Goal: Transaction & Acquisition: Purchase product/service

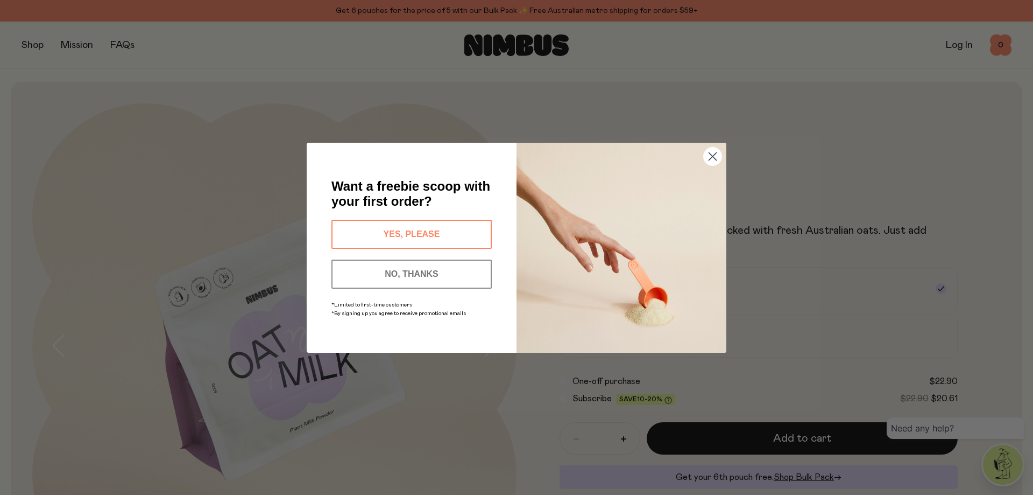
click at [717, 158] on circle "Close dialog" at bounding box center [713, 156] width 18 height 18
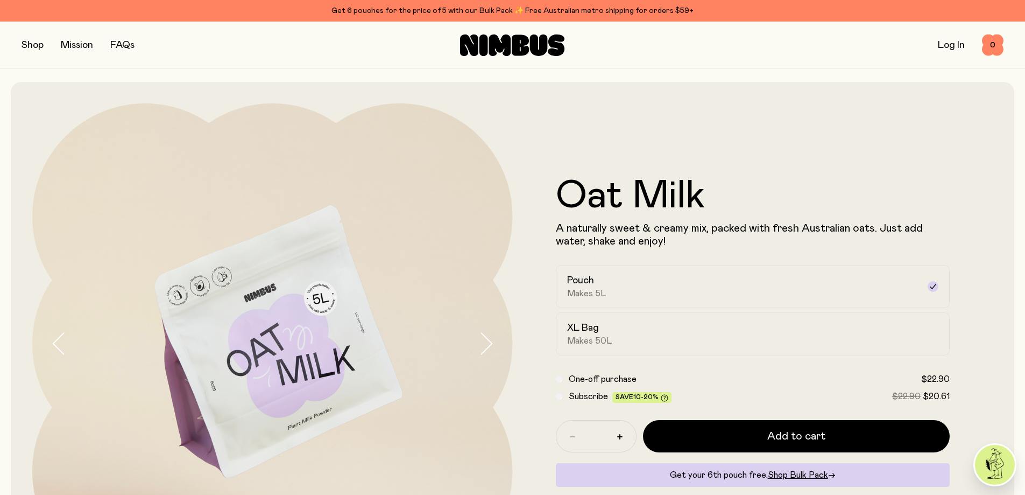
click at [475, 343] on img at bounding box center [272, 343] width 481 height 481
click at [487, 346] on icon "button" at bounding box center [485, 343] width 15 height 23
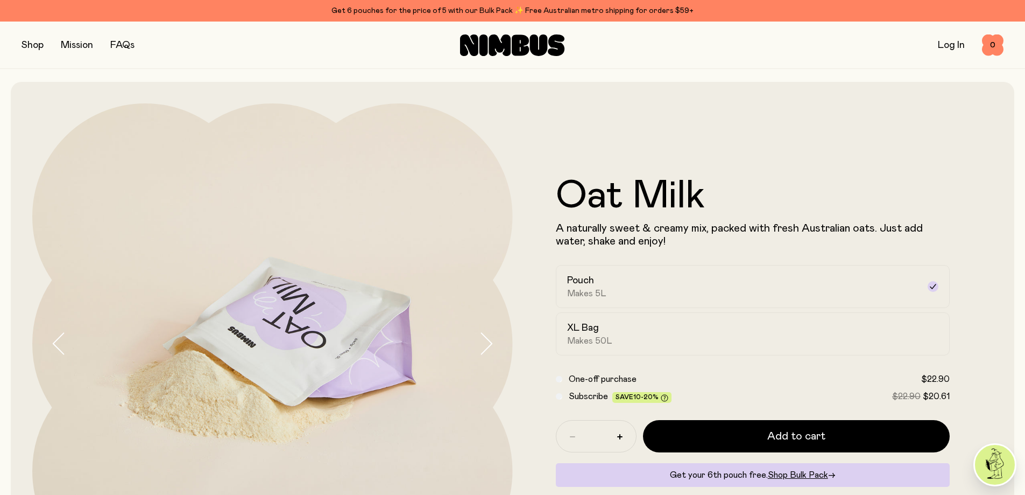
click at [488, 346] on icon "button" at bounding box center [485, 343] width 15 height 23
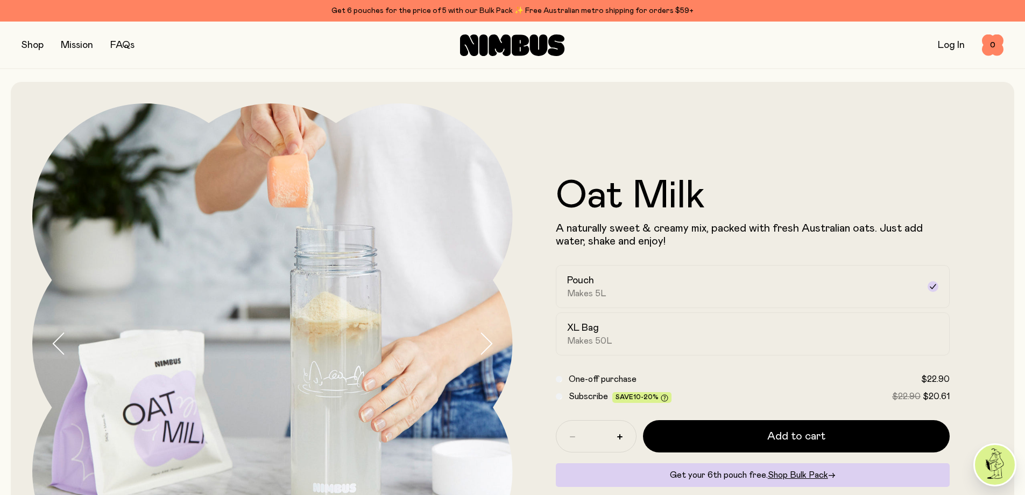
click at [488, 346] on icon "button" at bounding box center [485, 343] width 15 height 23
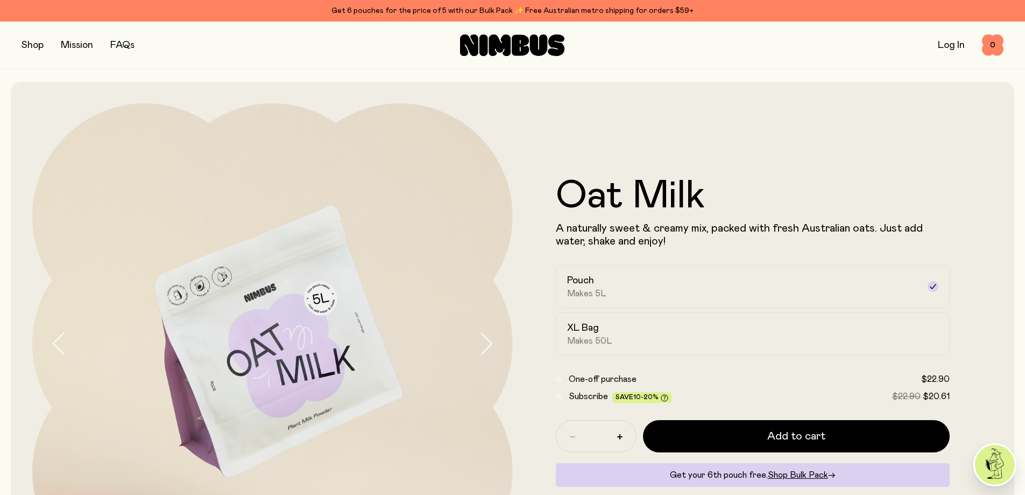
click at [488, 346] on icon "button" at bounding box center [485, 343] width 15 height 23
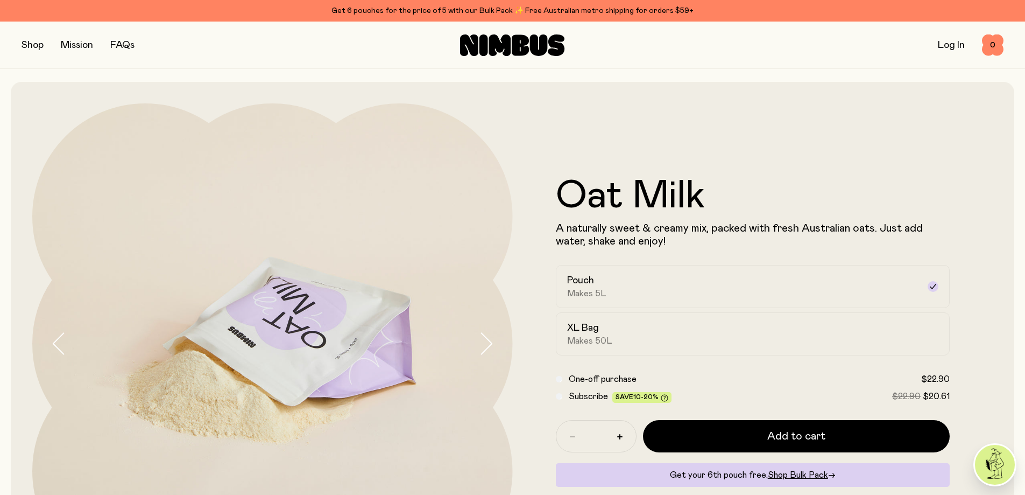
click at [488, 346] on icon "button" at bounding box center [485, 343] width 15 height 23
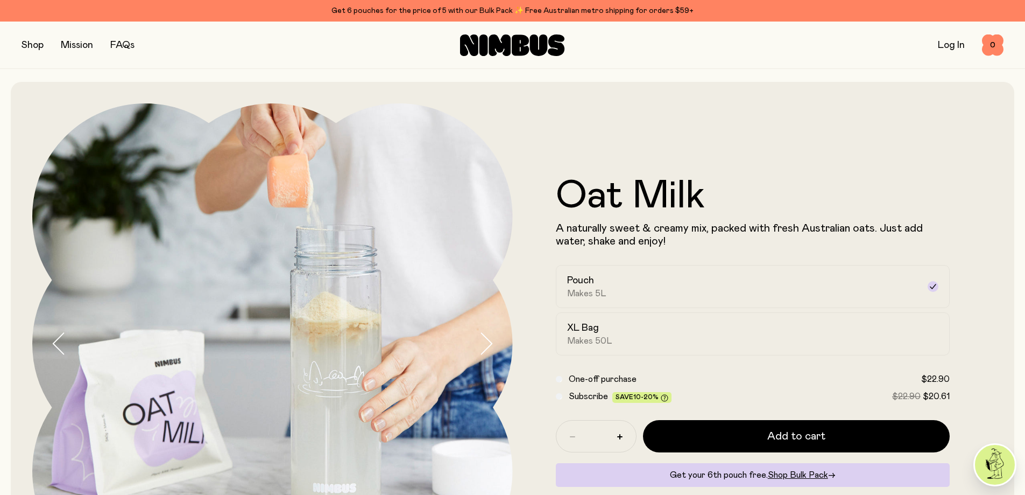
click at [979, 129] on div "Oat Milk A naturally sweet & creamy mix, packed with fresh Australian oats. Jus…" at bounding box center [753, 343] width 481 height 481
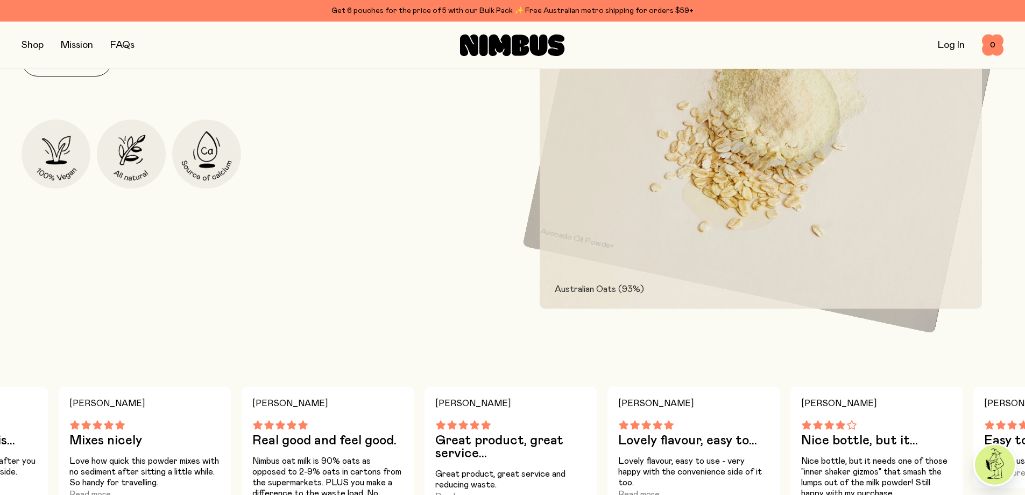
scroll to position [484, 0]
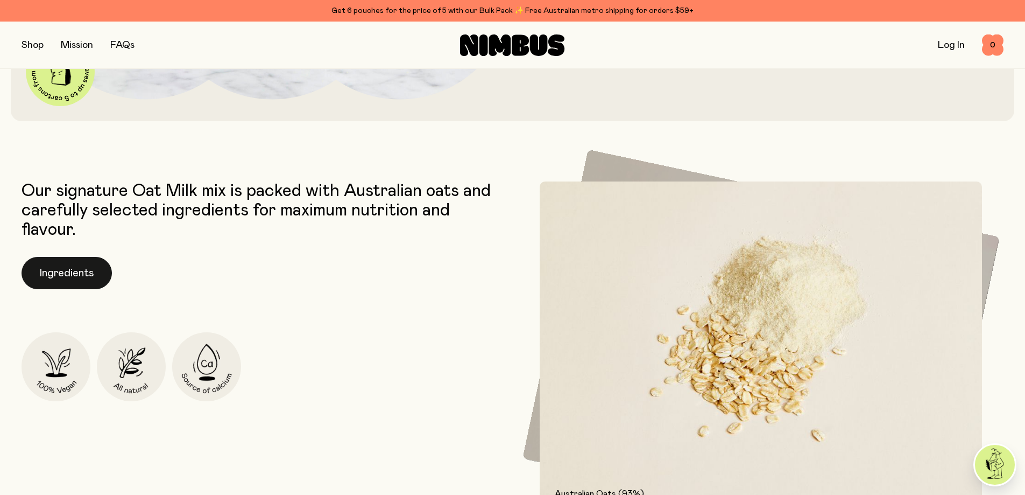
click at [69, 273] on button "Ingredients" at bounding box center [67, 273] width 90 height 32
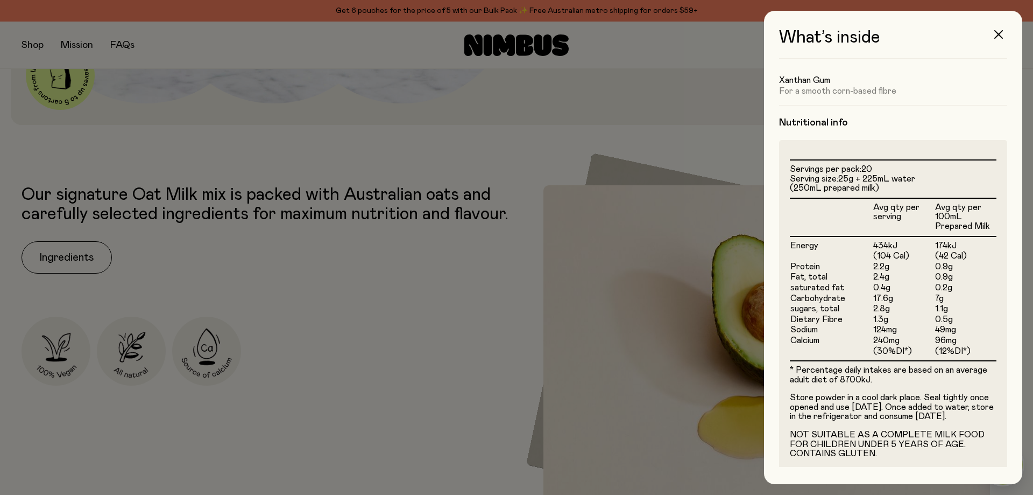
scroll to position [211, 0]
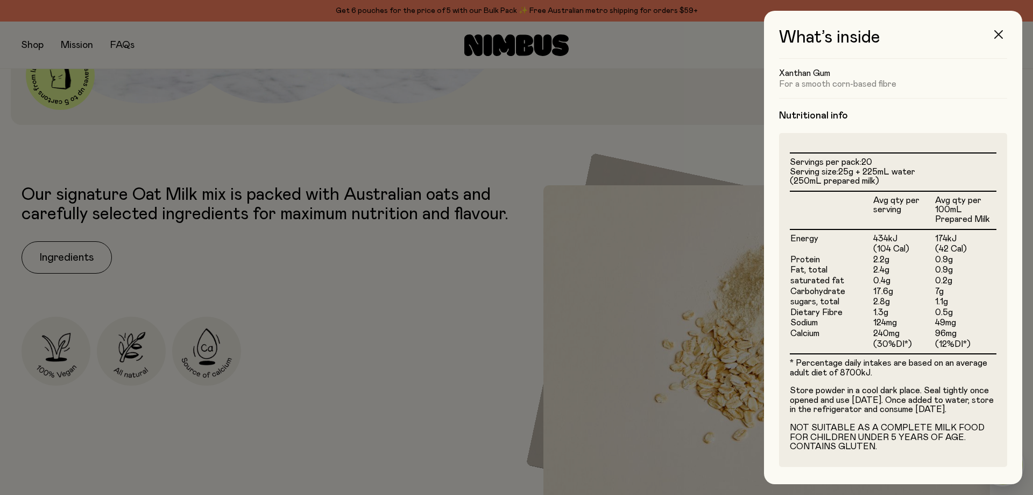
click at [1004, 34] on button "button" at bounding box center [999, 35] width 26 height 26
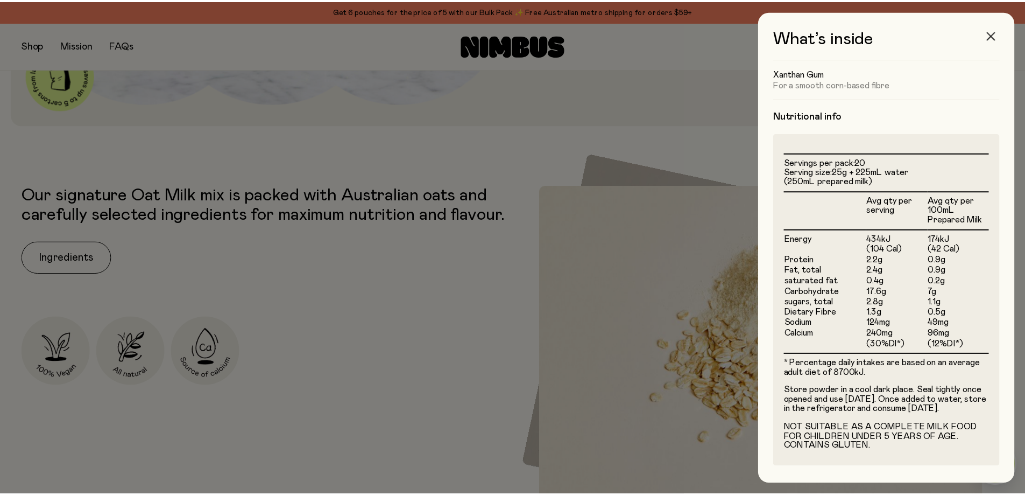
scroll to position [484, 0]
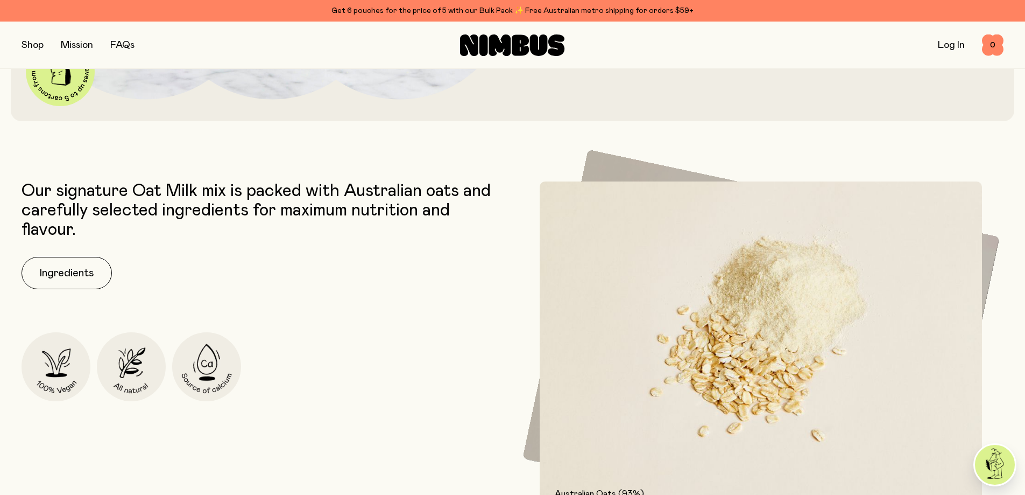
click at [350, 303] on div "Our signature Oat Milk mix is packed with Australian oats and carefully selecte…" at bounding box center [265, 347] width 486 height 332
